Goal: Task Accomplishment & Management: Use online tool/utility

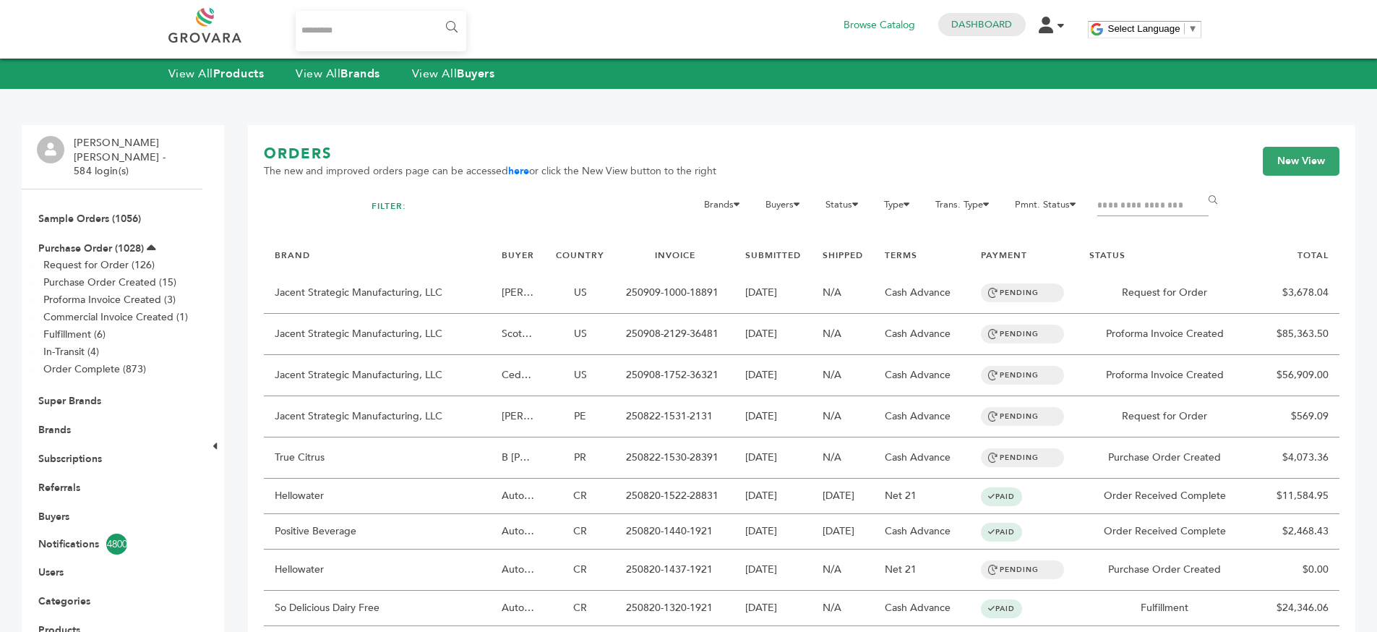
click at [320, 36] on input "Search..." at bounding box center [381, 31] width 171 height 40
type input "*****"
click at [434, 13] on input "******" at bounding box center [450, 27] width 33 height 29
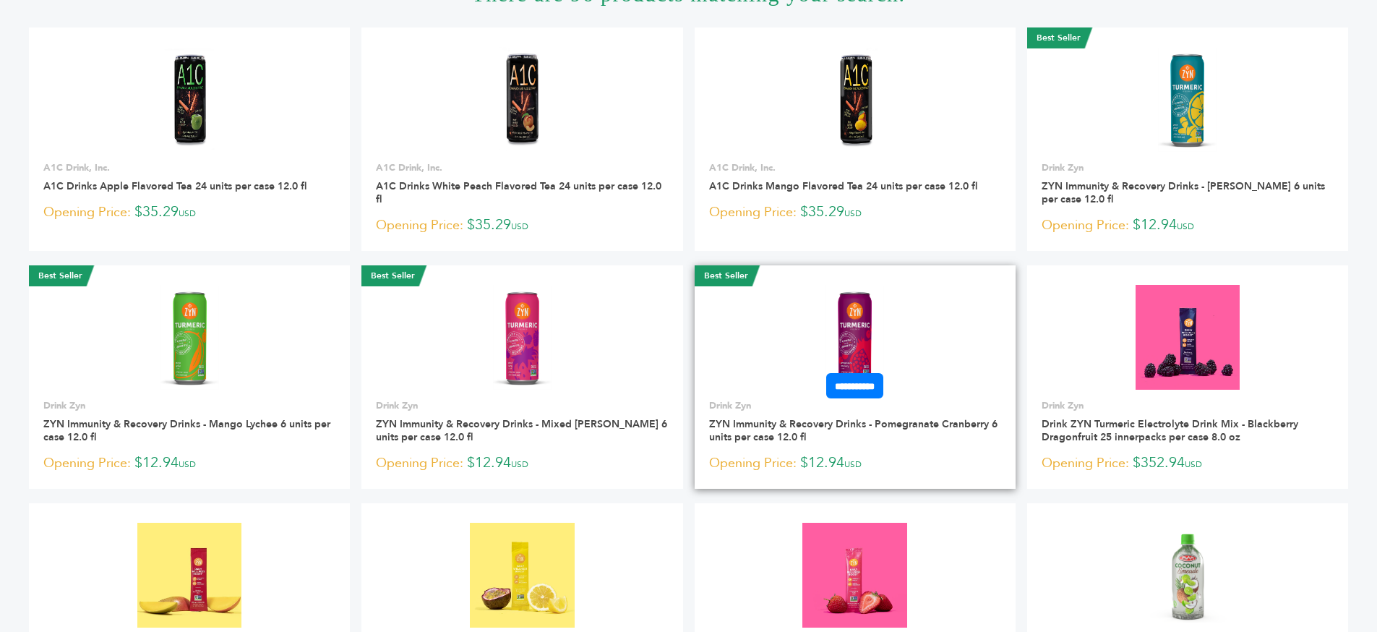
scroll to position [344, 0]
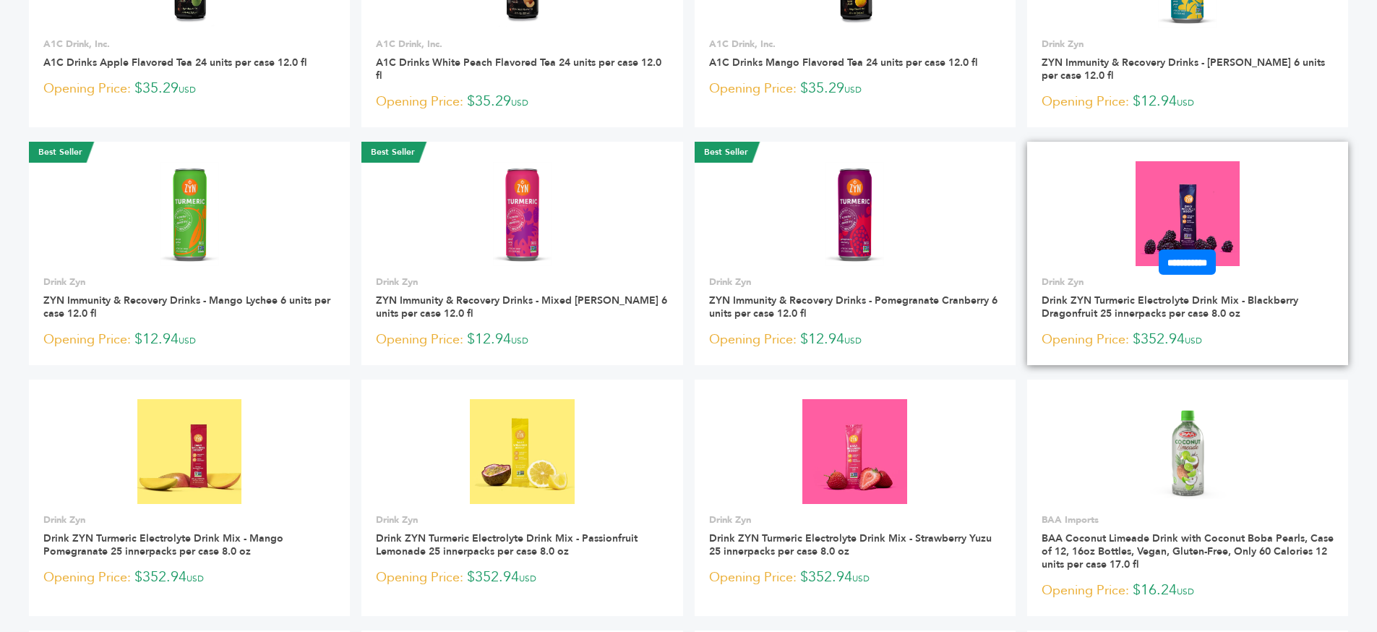
click at [1201, 243] on img at bounding box center [1187, 213] width 105 height 105
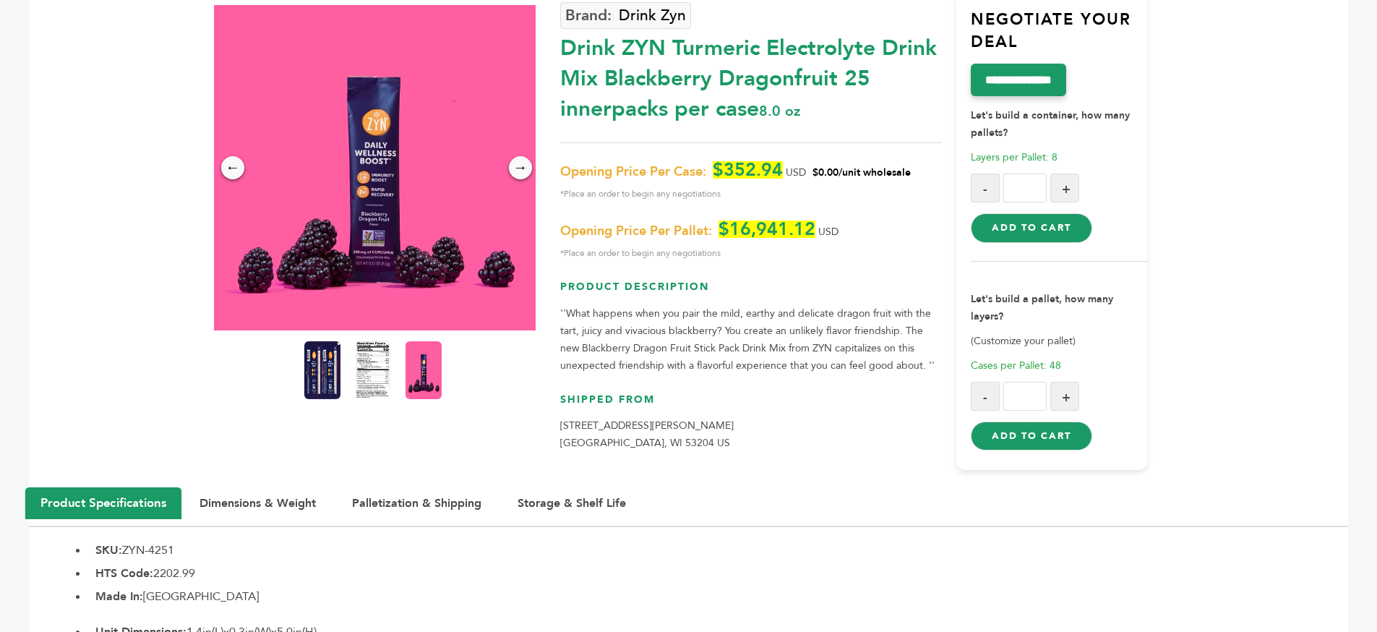
scroll to position [189, 0]
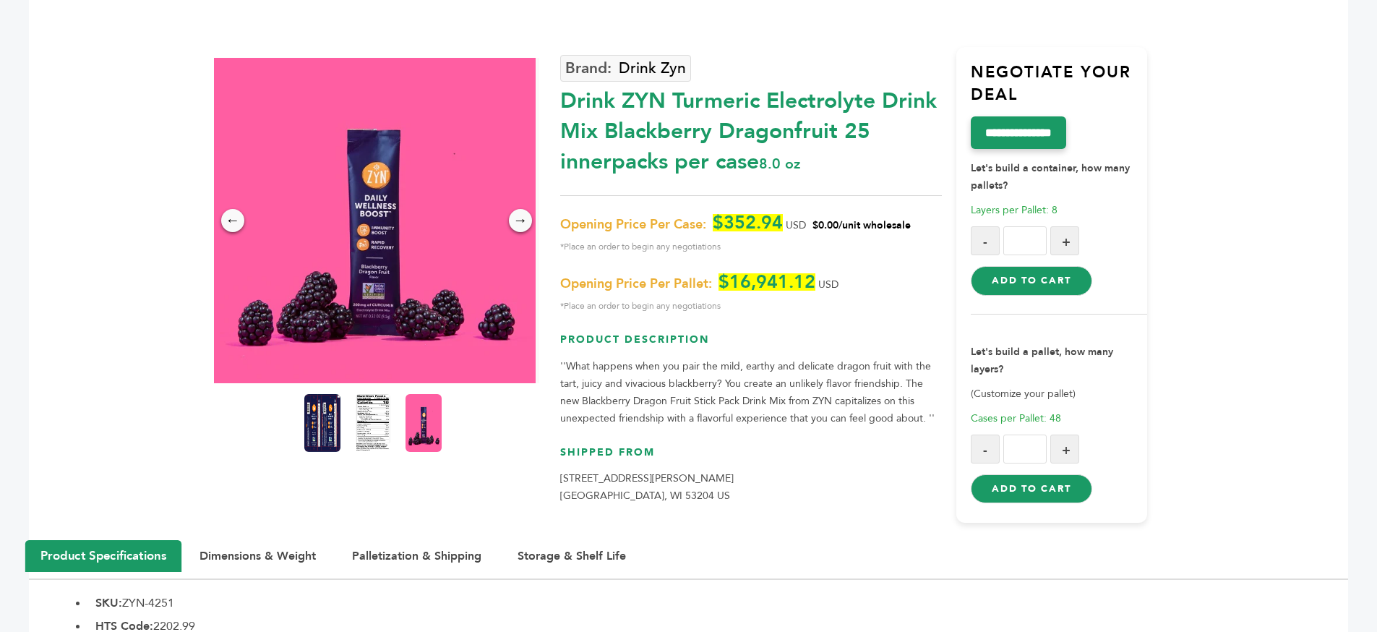
click at [655, 137] on div "Drink ZYN Turmeric Electrolyte Drink Mix Blackberry Dragonfruit 25 innerpacks p…" at bounding box center [751, 128] width 382 height 98
drag, startPoint x: 655, startPoint y: 137, endPoint x: 791, endPoint y: 126, distance: 136.2
click at [662, 139] on div "Drink ZYN Turmeric Electrolyte Drink Mix Blackberry Dragonfruit 25 innerpacks p…" at bounding box center [751, 128] width 382 height 98
click at [843, 129] on div "Drink ZYN Turmeric Electrolyte Drink Mix Blackberry Dragonfruit 25 innerpacks p…" at bounding box center [751, 128] width 382 height 98
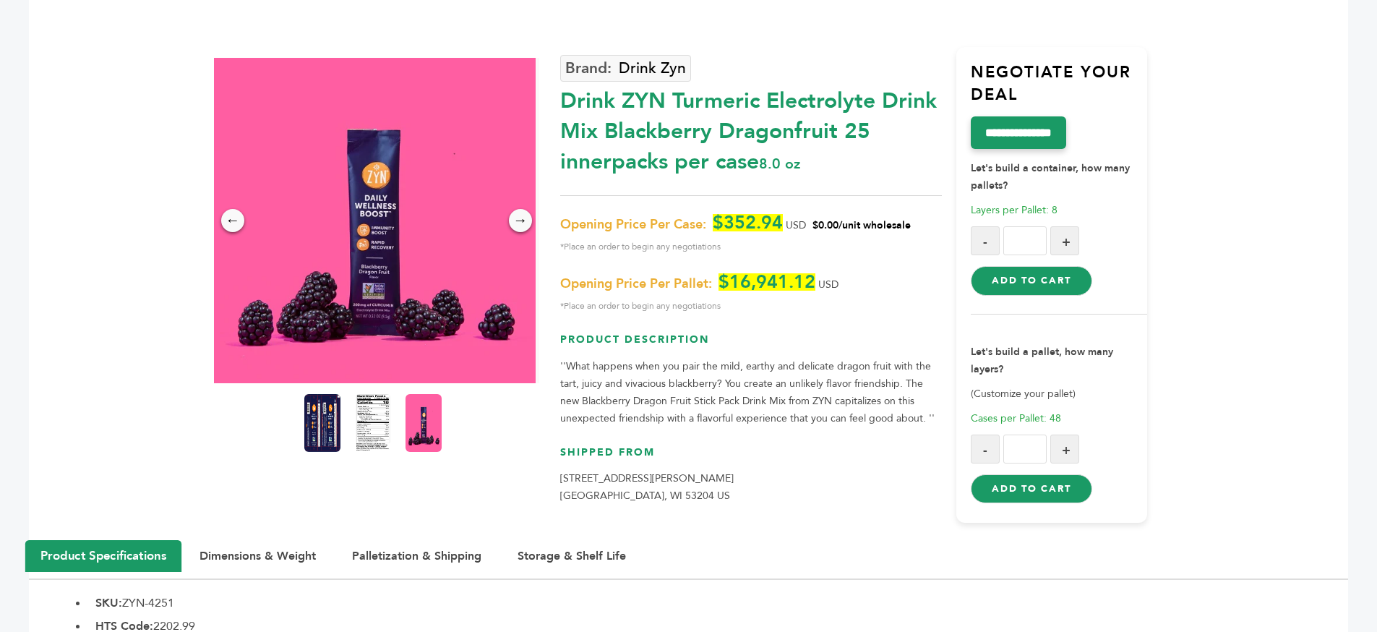
scroll to position [0, 0]
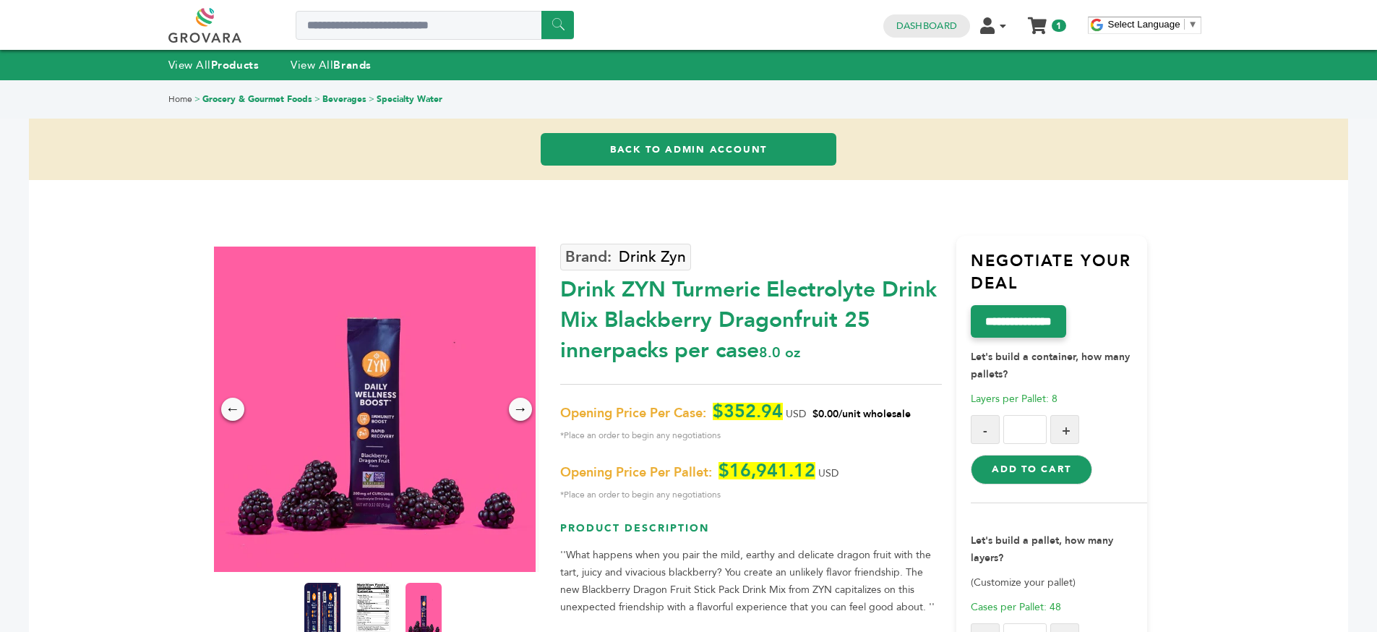
click at [658, 143] on link "Back to Admin Account" at bounding box center [689, 149] width 296 height 33
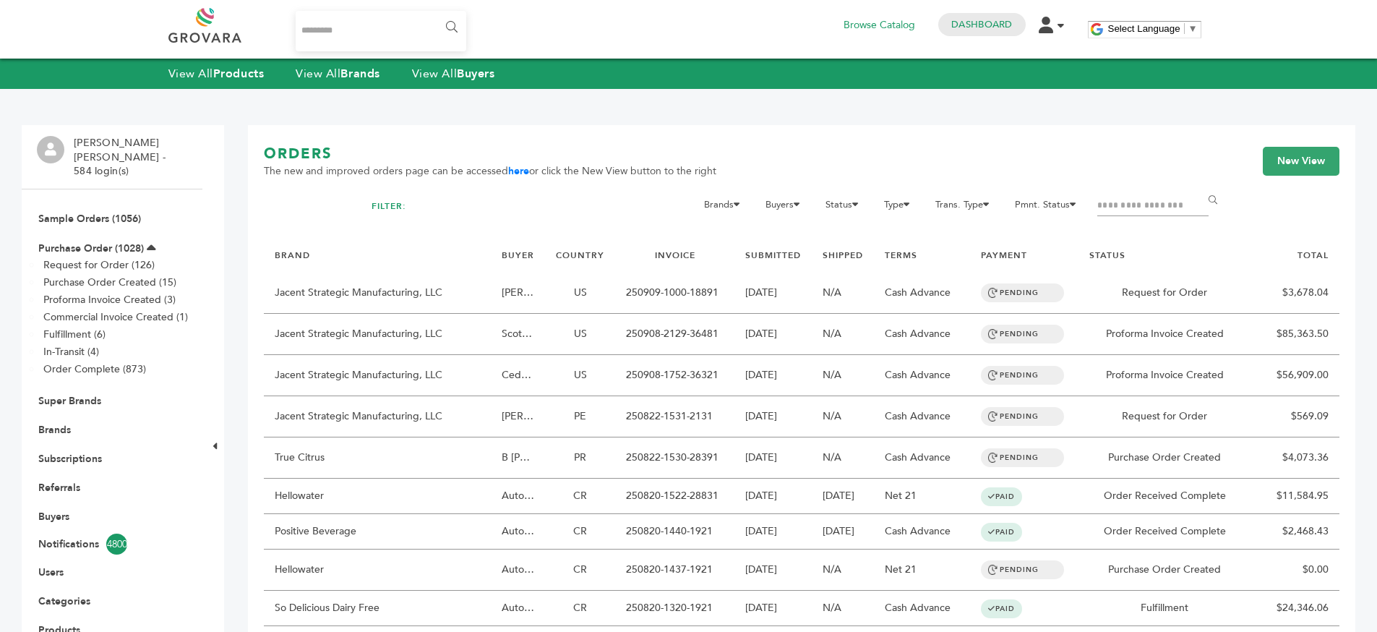
scroll to position [3, 0]
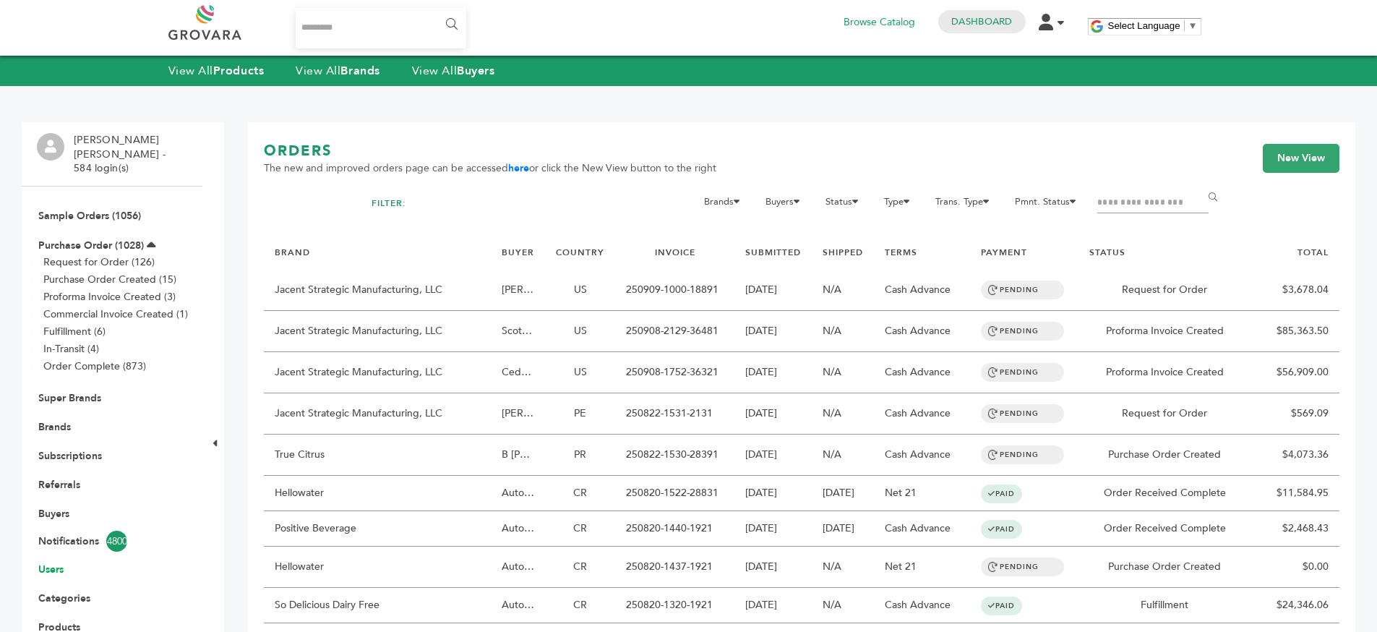
click at [48, 562] on link "Users" at bounding box center [50, 569] width 25 height 14
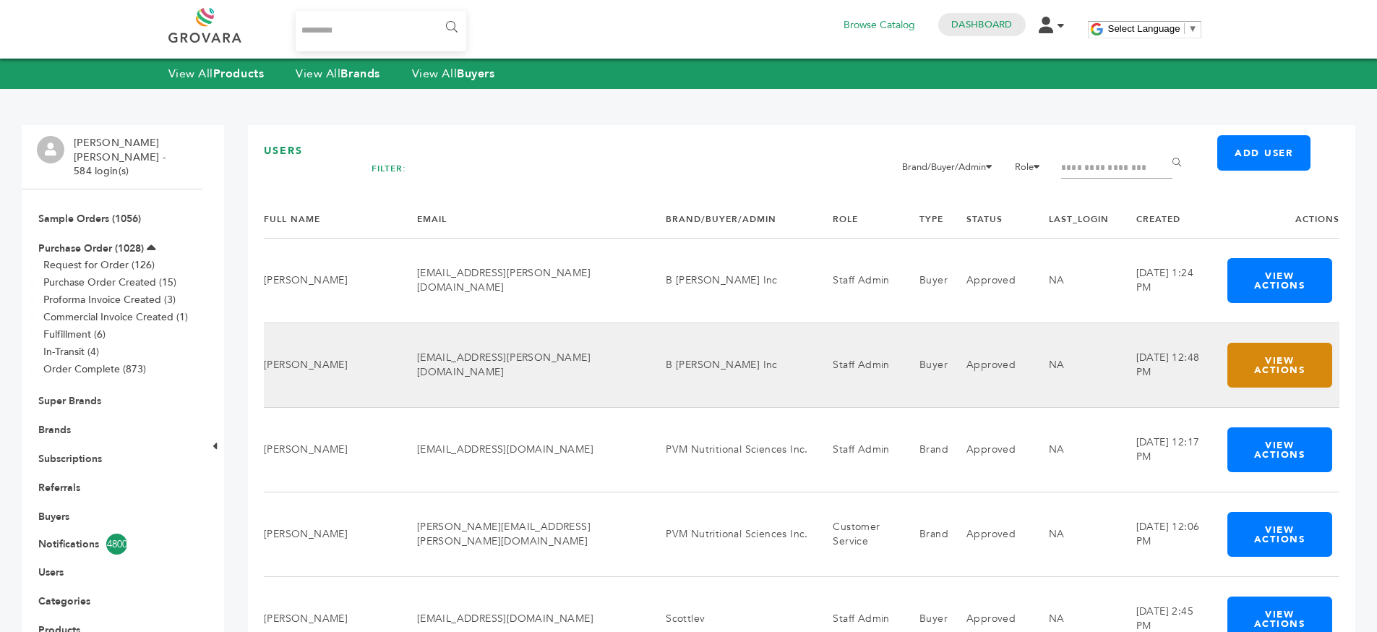
click at [1241, 364] on button "View Actions" at bounding box center [1279, 365] width 105 height 45
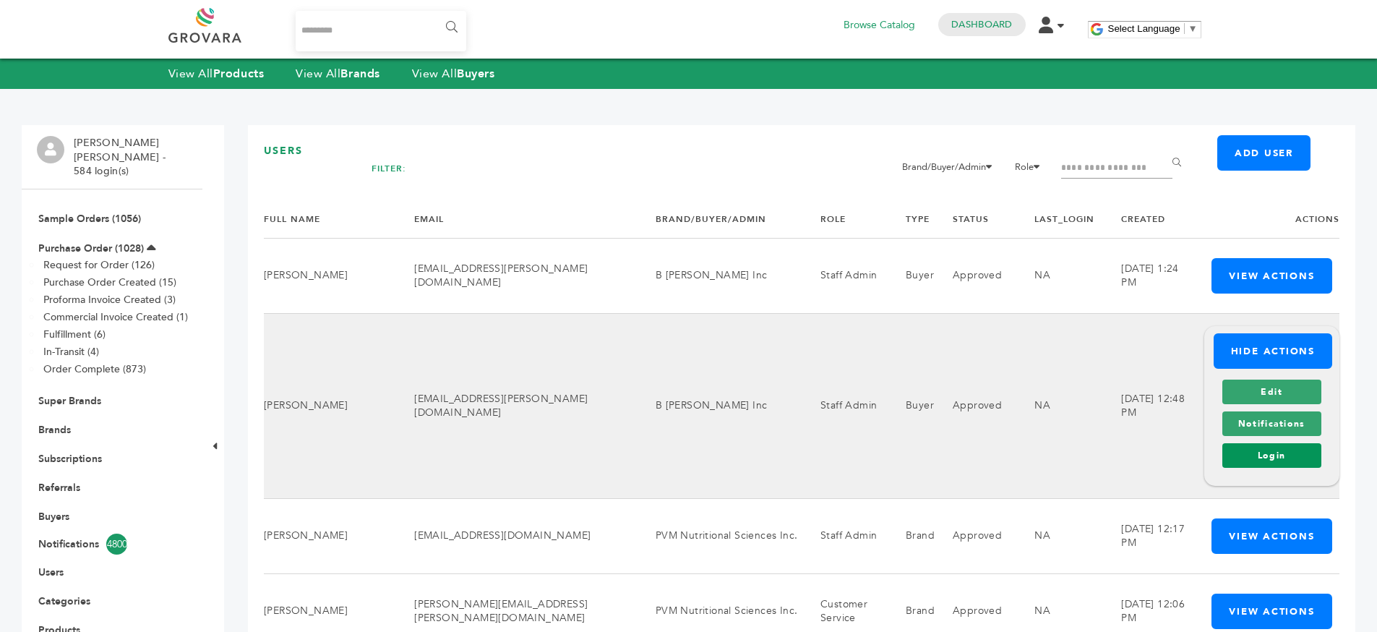
click at [1250, 462] on link "Login" at bounding box center [1271, 455] width 99 height 25
